Goal: Task Accomplishment & Management: Use online tool/utility

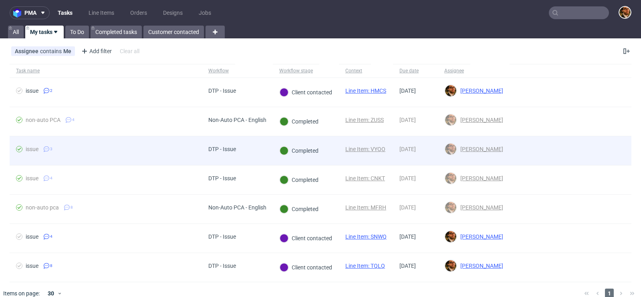
scroll to position [9, 0]
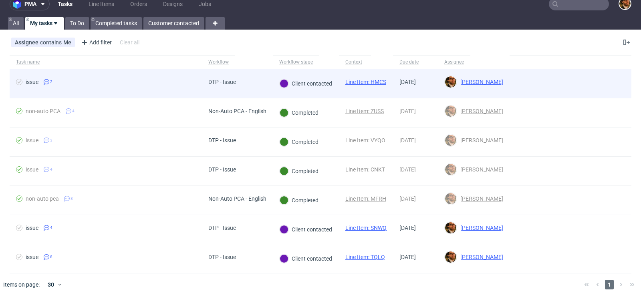
click at [616, 83] on div at bounding box center [570, 83] width 122 height 29
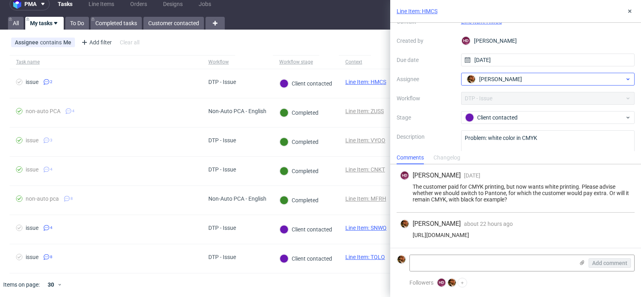
scroll to position [59, 0]
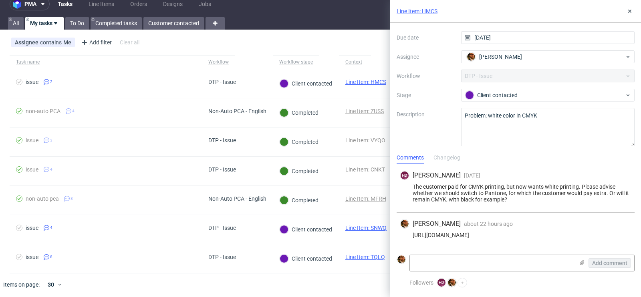
drag, startPoint x: 609, startPoint y: 236, endPoint x: 412, endPoint y: 234, distance: 196.6
click at [412, 234] on div "[URL][DOMAIN_NAME]" at bounding box center [515, 235] width 231 height 6
copy div "[URL][DOMAIN_NAME]"
click at [377, 50] on div "Assignee contains Me Add filter Hide filters Clear all" at bounding box center [320, 42] width 641 height 19
click at [631, 11] on icon at bounding box center [629, 11] width 6 height 6
